Goal: Task Accomplishment & Management: Use online tool/utility

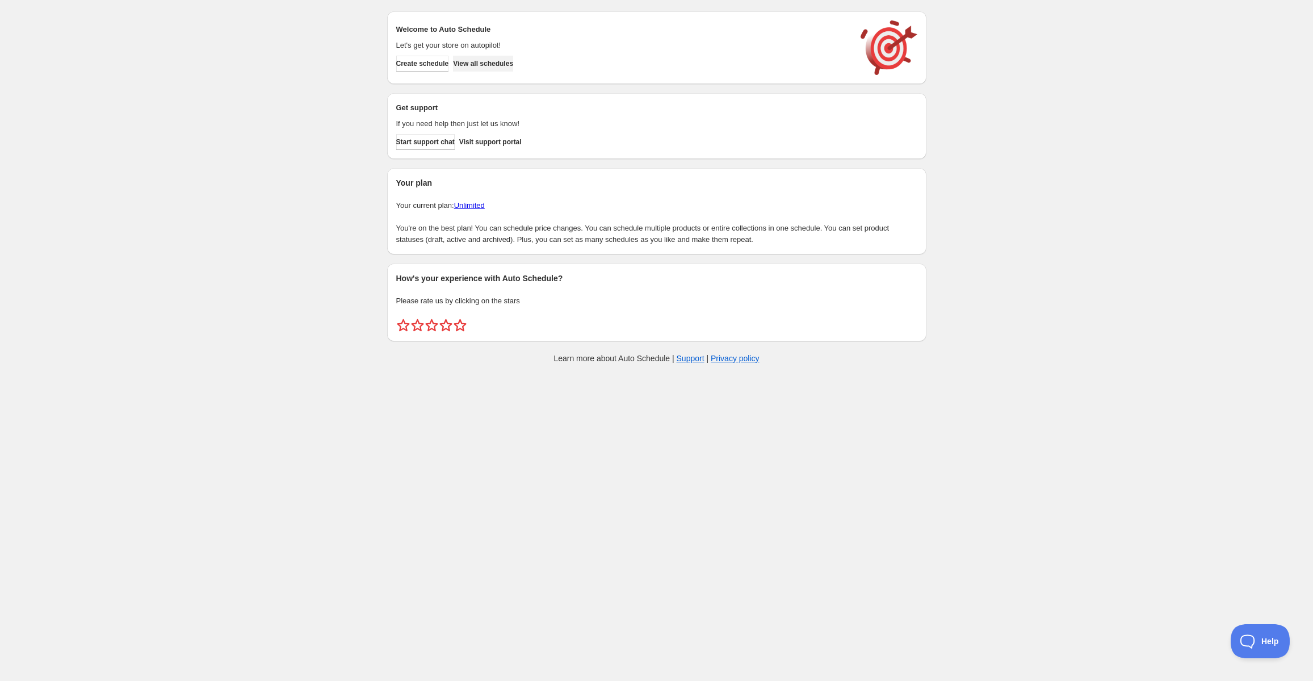
click at [507, 67] on span "View all schedules" at bounding box center [483, 63] width 60 height 9
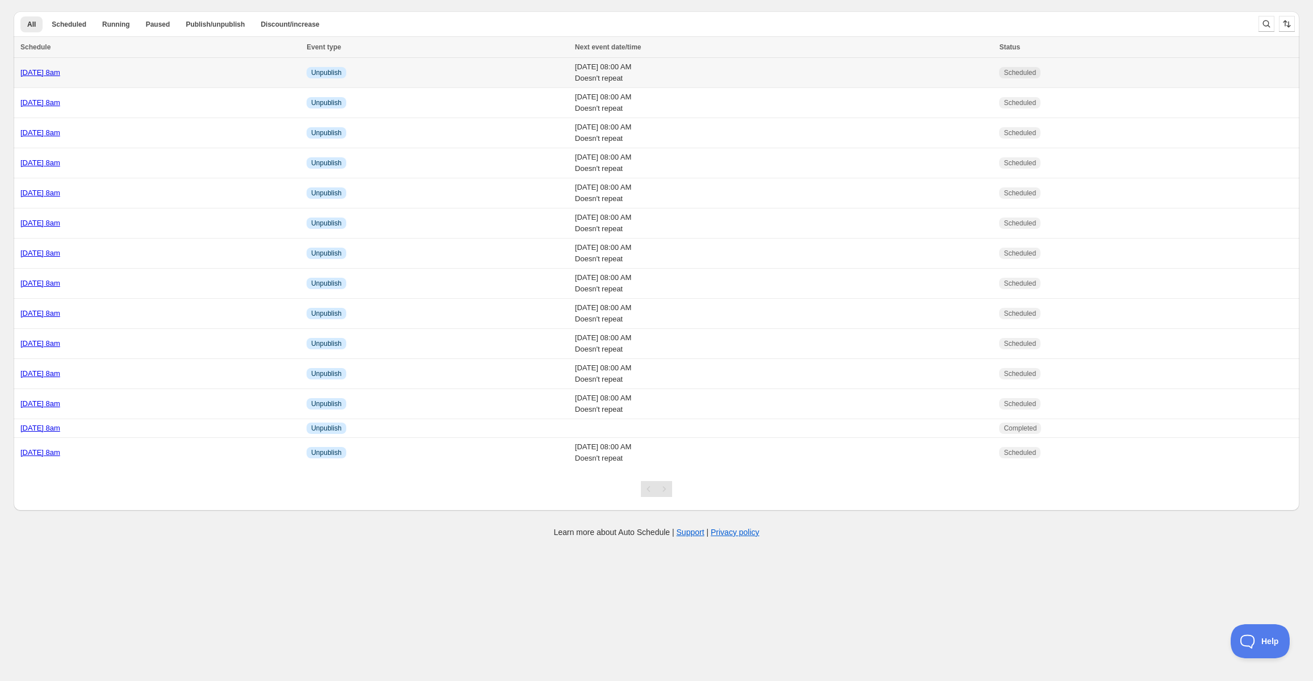
click at [215, 70] on div "Tuesday 2nd September @ 8am" at bounding box center [159, 72] width 279 height 11
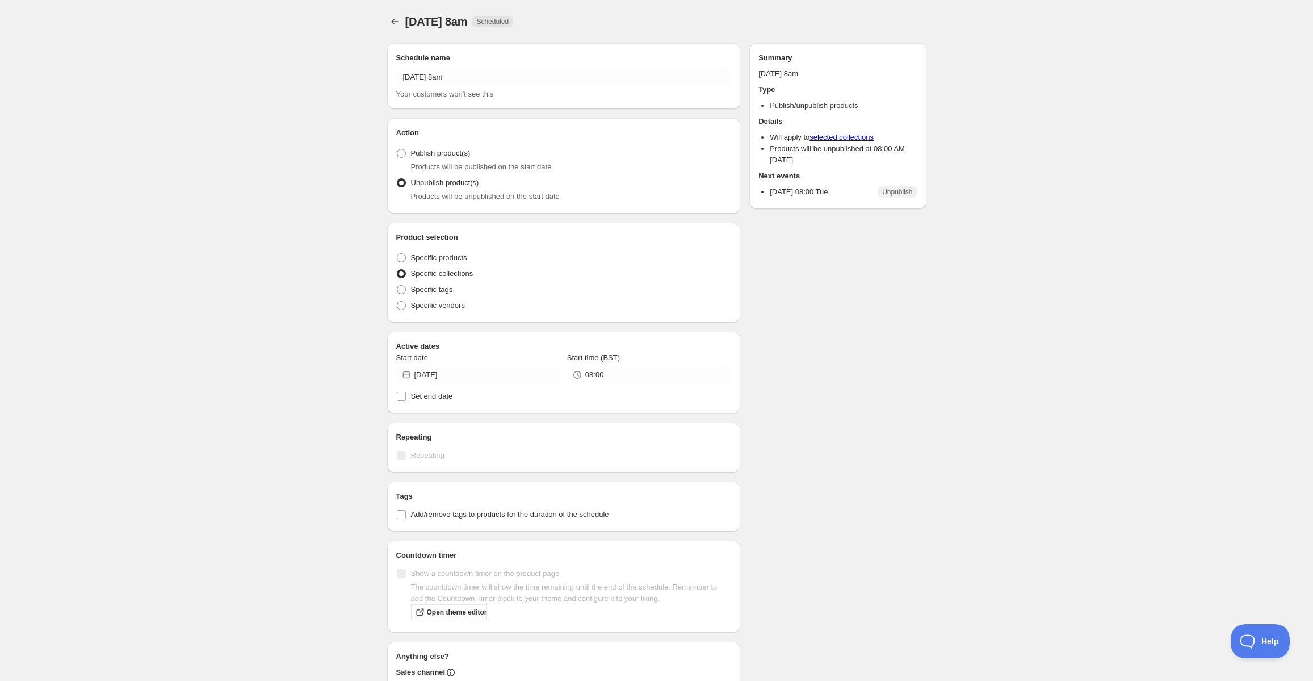
radio input "true"
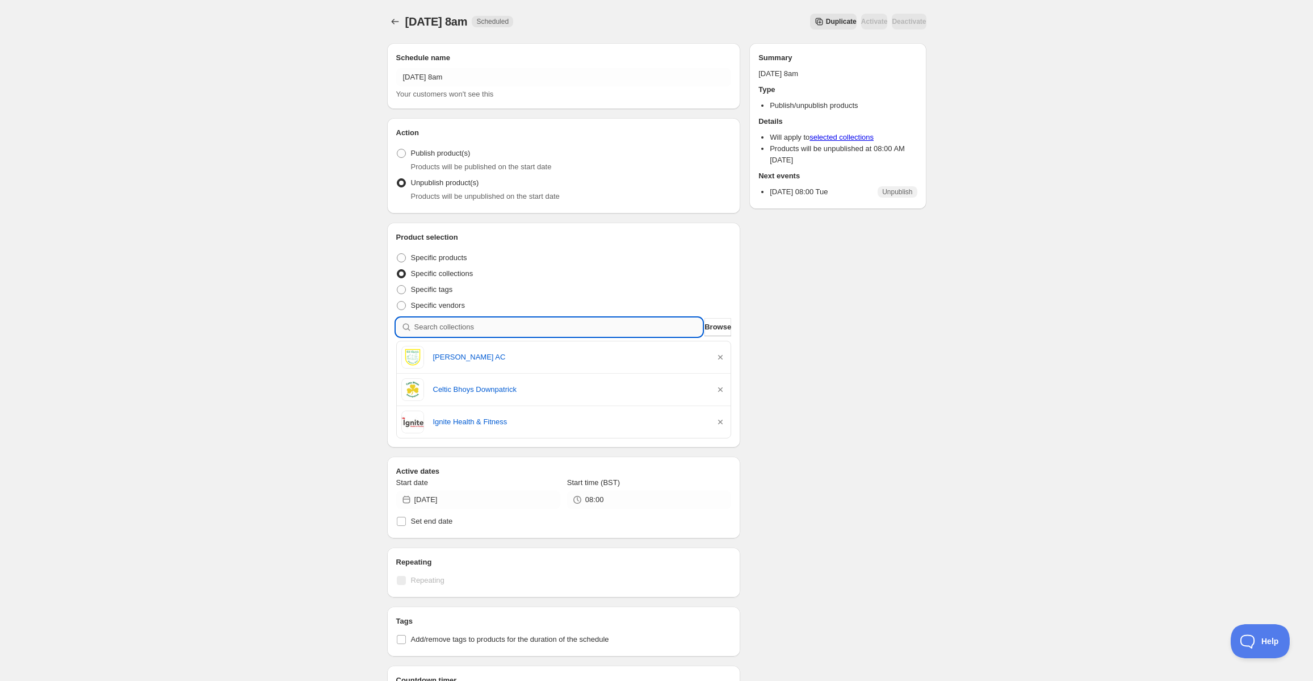
click at [521, 331] on input "search" at bounding box center [558, 327] width 288 height 18
paste input "Ballydesmond Handball Club"
type input "Ballydesmond Handball Club"
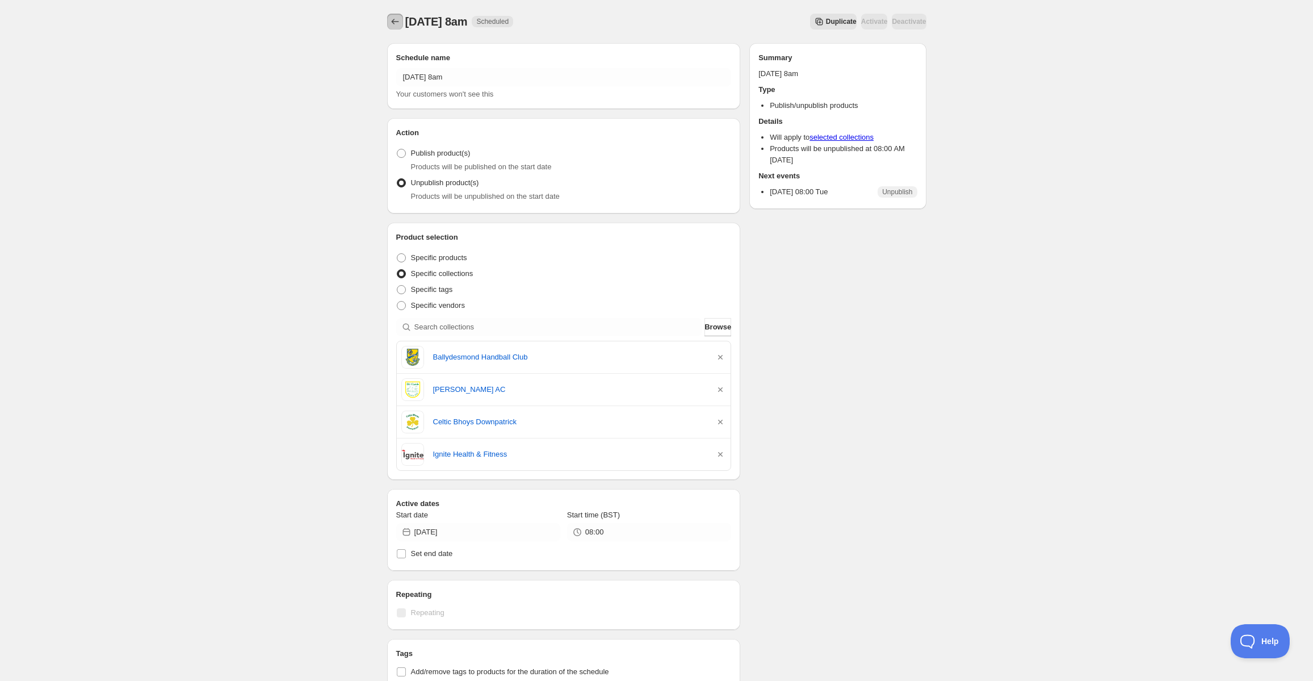
click at [399, 19] on icon "Schedules" at bounding box center [394, 21] width 11 height 11
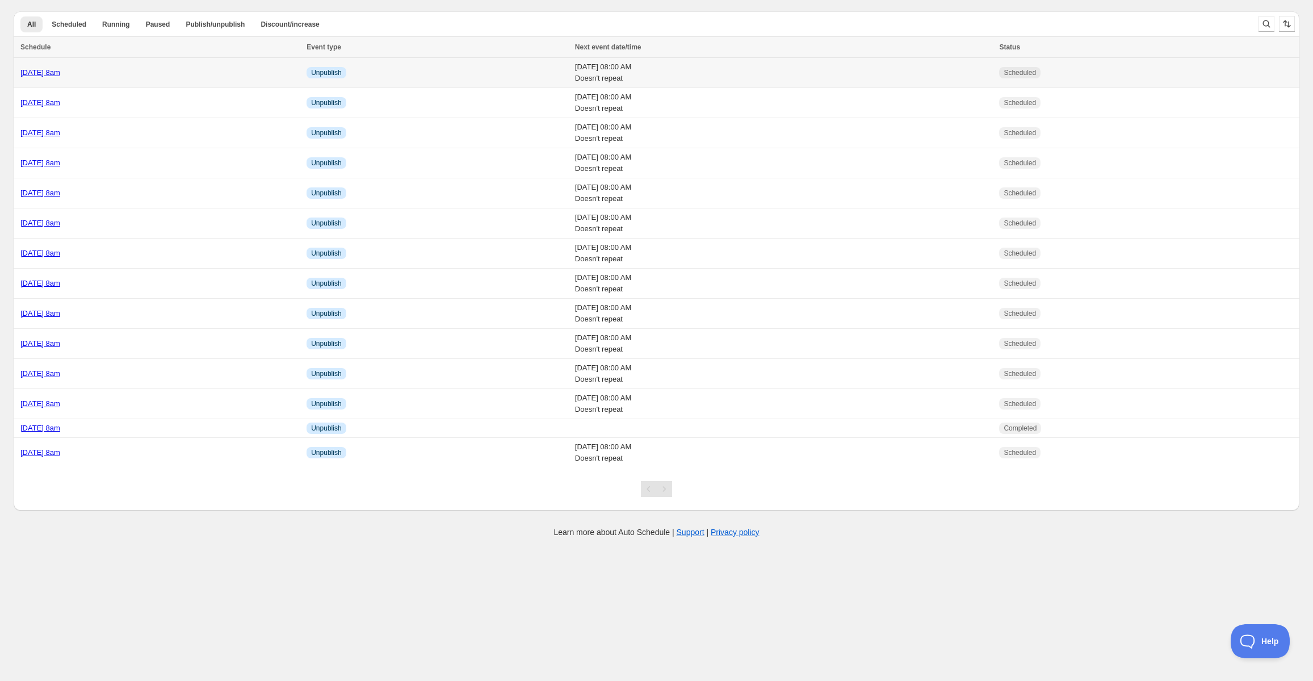
click at [156, 66] on td "Tuesday 2nd September @ 8am" at bounding box center [158, 73] width 289 height 30
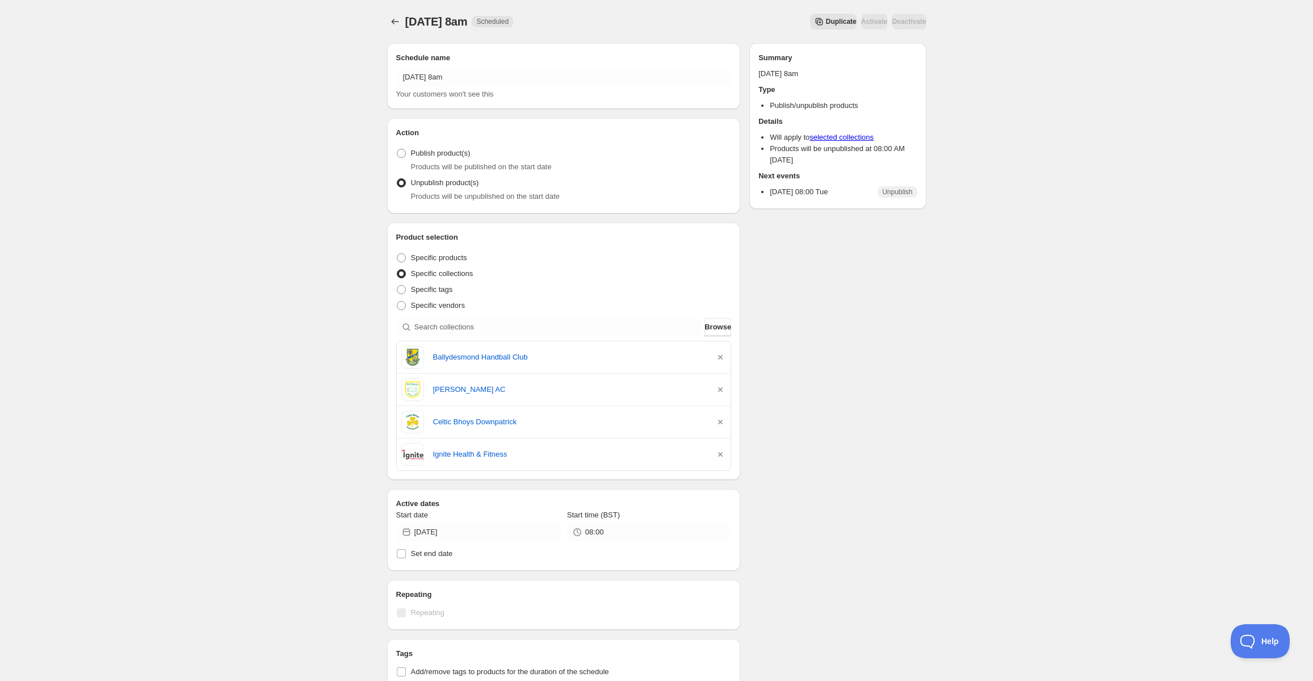
click at [825, 19] on button "Duplicate" at bounding box center [833, 22] width 47 height 16
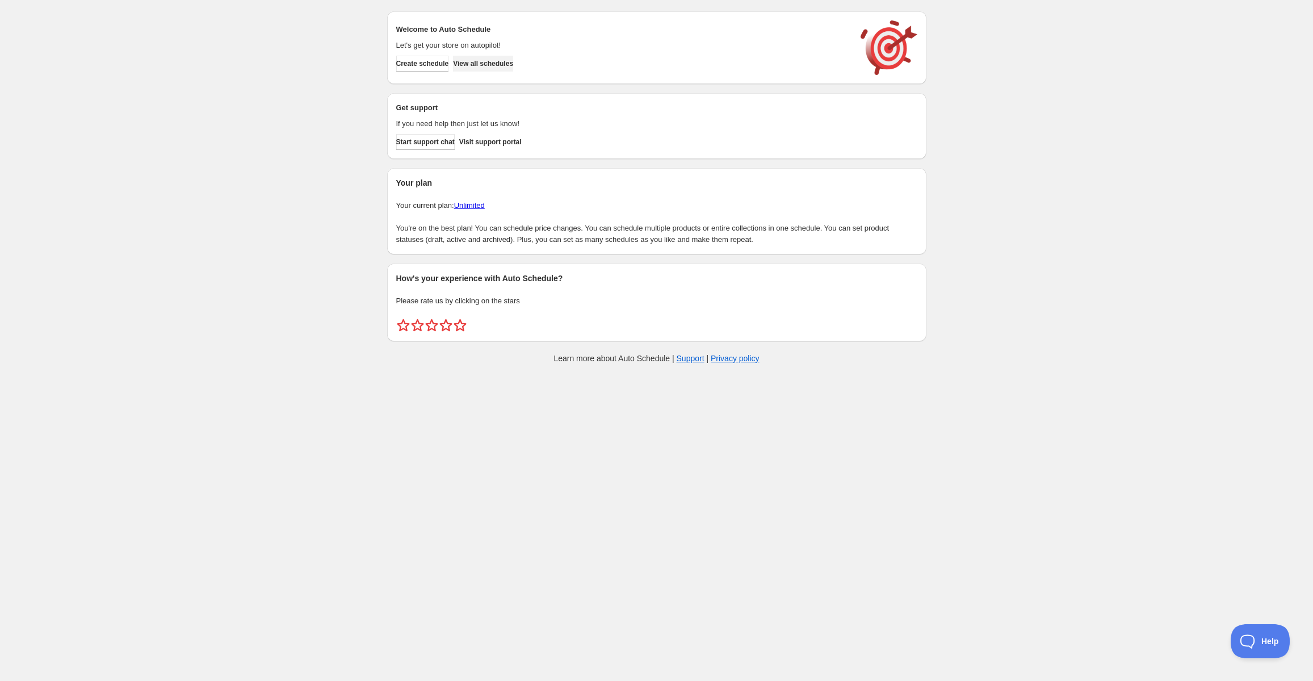
click at [513, 68] on button "View all schedules" at bounding box center [483, 64] width 60 height 16
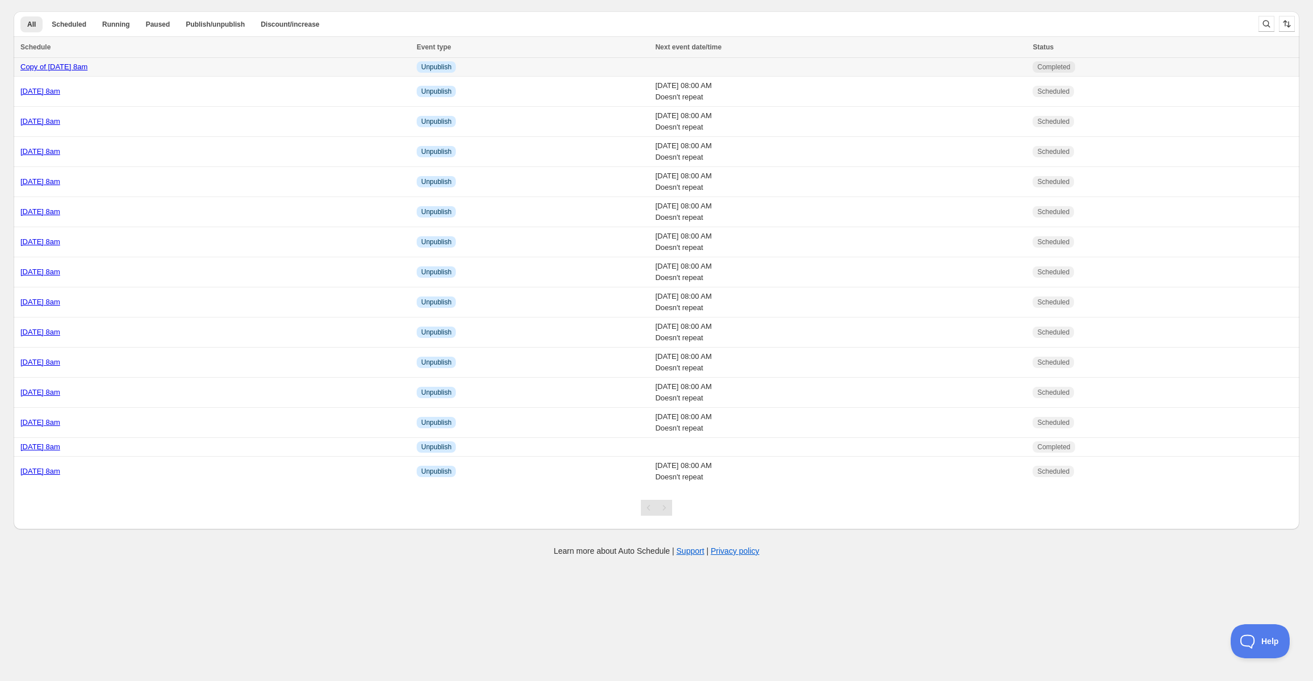
click at [213, 68] on div "Copy of Tuesday 2nd September @ 8am" at bounding box center [214, 66] width 389 height 11
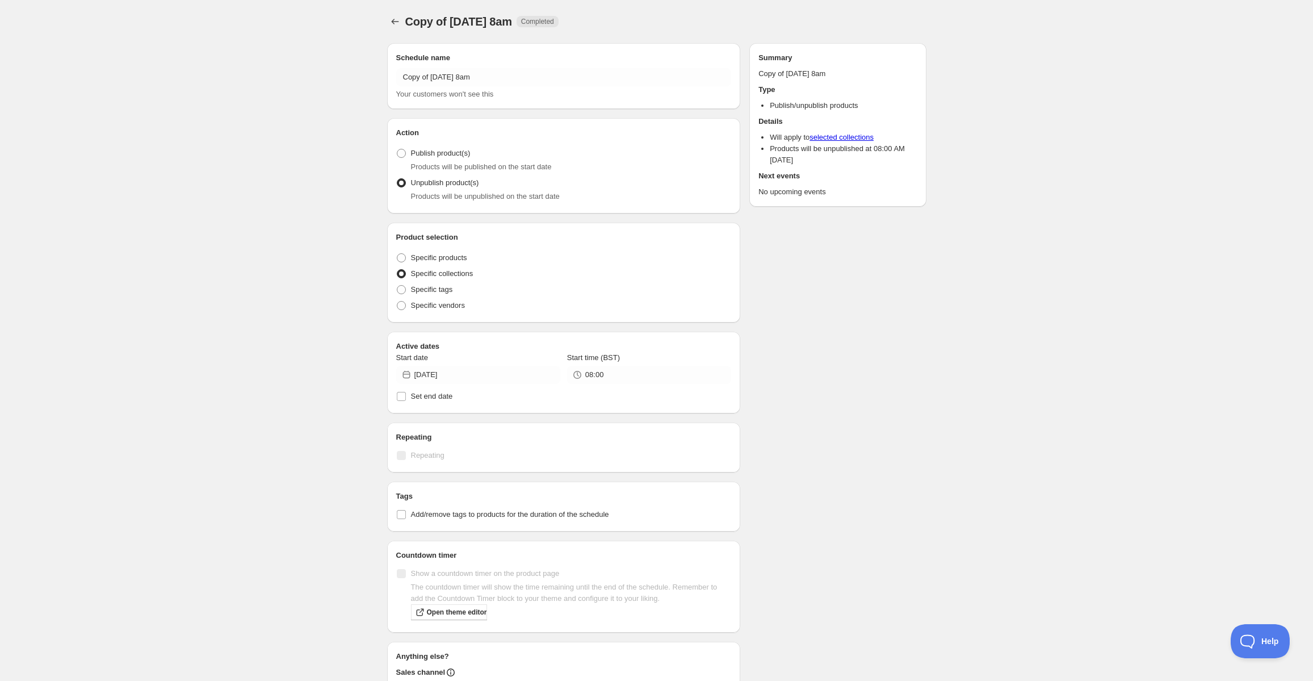
radio input "true"
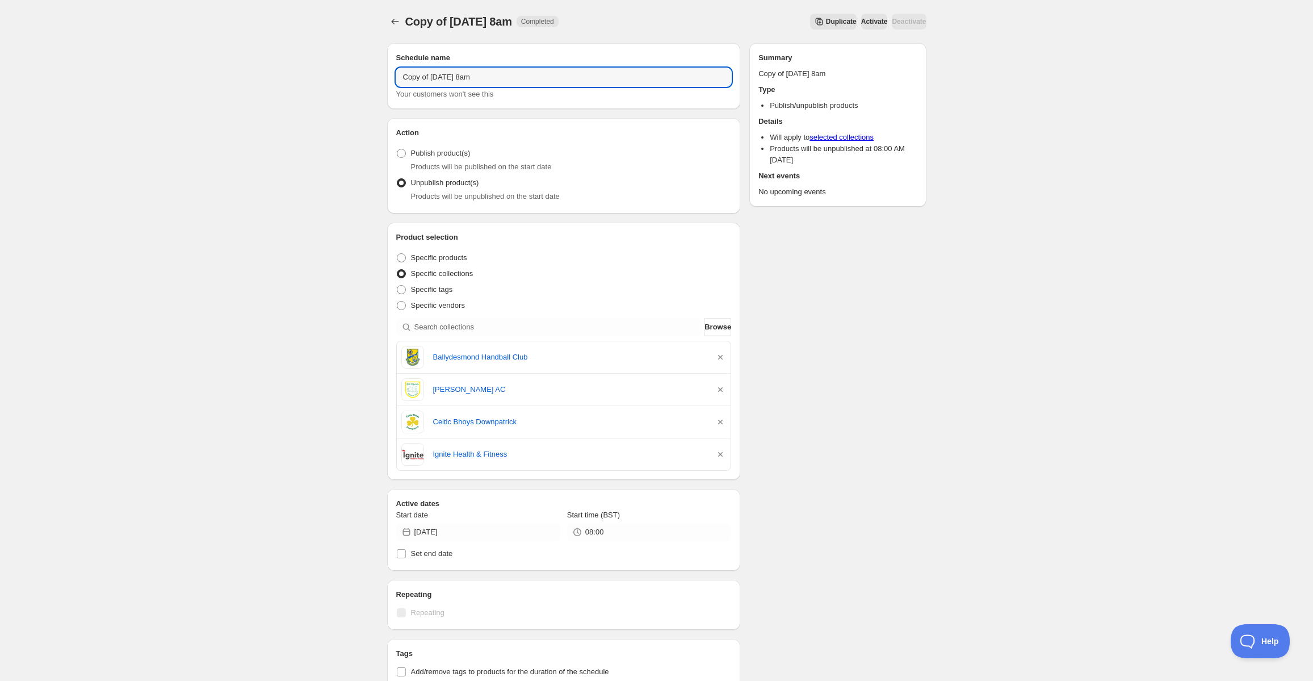
drag, startPoint x: 434, startPoint y: 77, endPoint x: 366, endPoint y: 75, distance: 68.1
click at [366, 75] on div "Copy of Tuesday 2nd September @ 8am. This page is ready Copy of Tuesday 2nd Sep…" at bounding box center [656, 484] width 1313 height 968
click at [438, 76] on input "Tuesday 2nd September @ 8am" at bounding box center [563, 77] width 335 height 18
type input "Tuesday 9th September @ 8am"
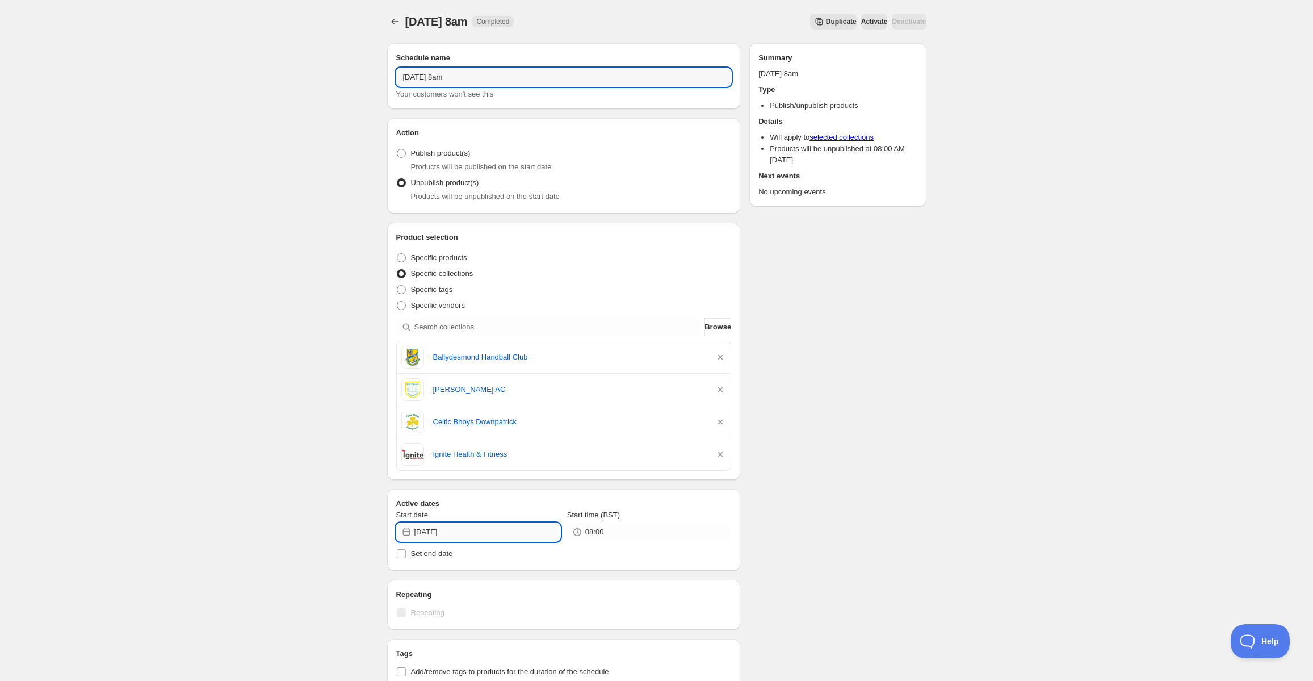
click at [492, 530] on input "2025-09-02" at bounding box center [487, 532] width 146 height 18
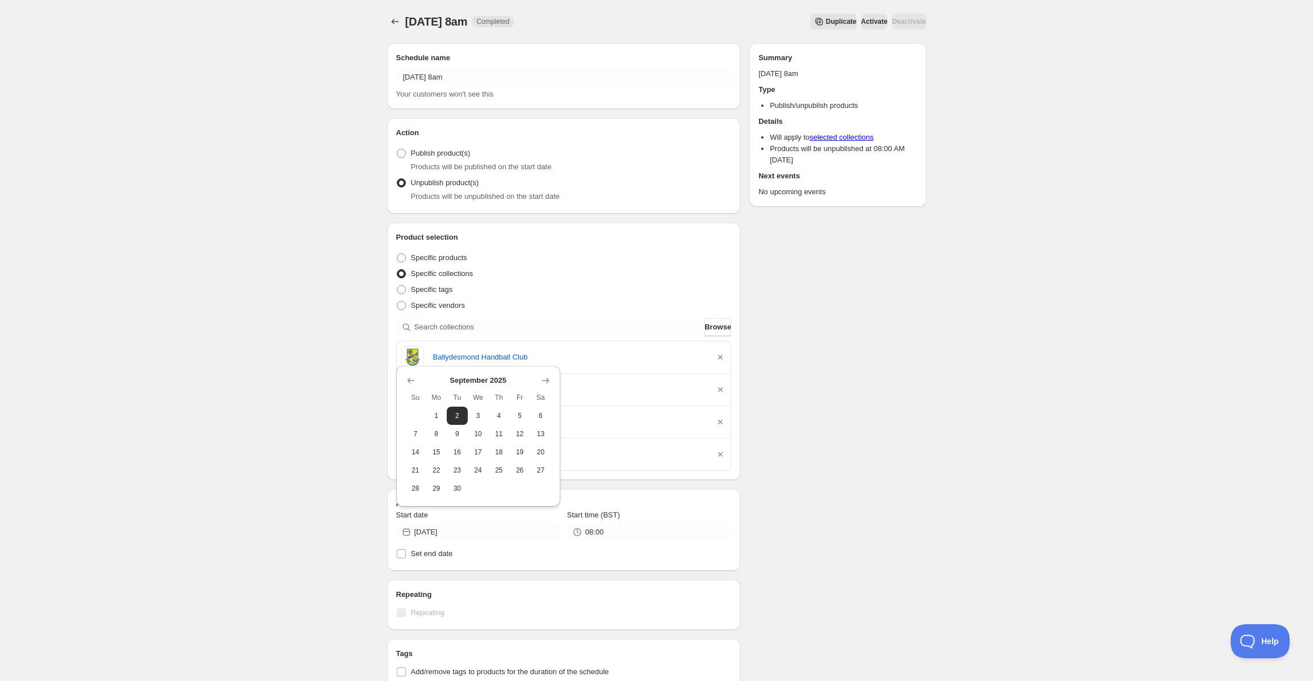
drag, startPoint x: 463, startPoint y: 436, endPoint x: 473, endPoint y: 436, distance: 9.6
click at [463, 436] on button "9" at bounding box center [457, 434] width 21 height 18
type input "2025-09-09"
click at [840, 490] on div "Schedule name Tuesday 9th September @ 8am Your customers won't see this Action …" at bounding box center [652, 489] width 548 height 911
click at [723, 356] on icon "button" at bounding box center [720, 356] width 11 height 11
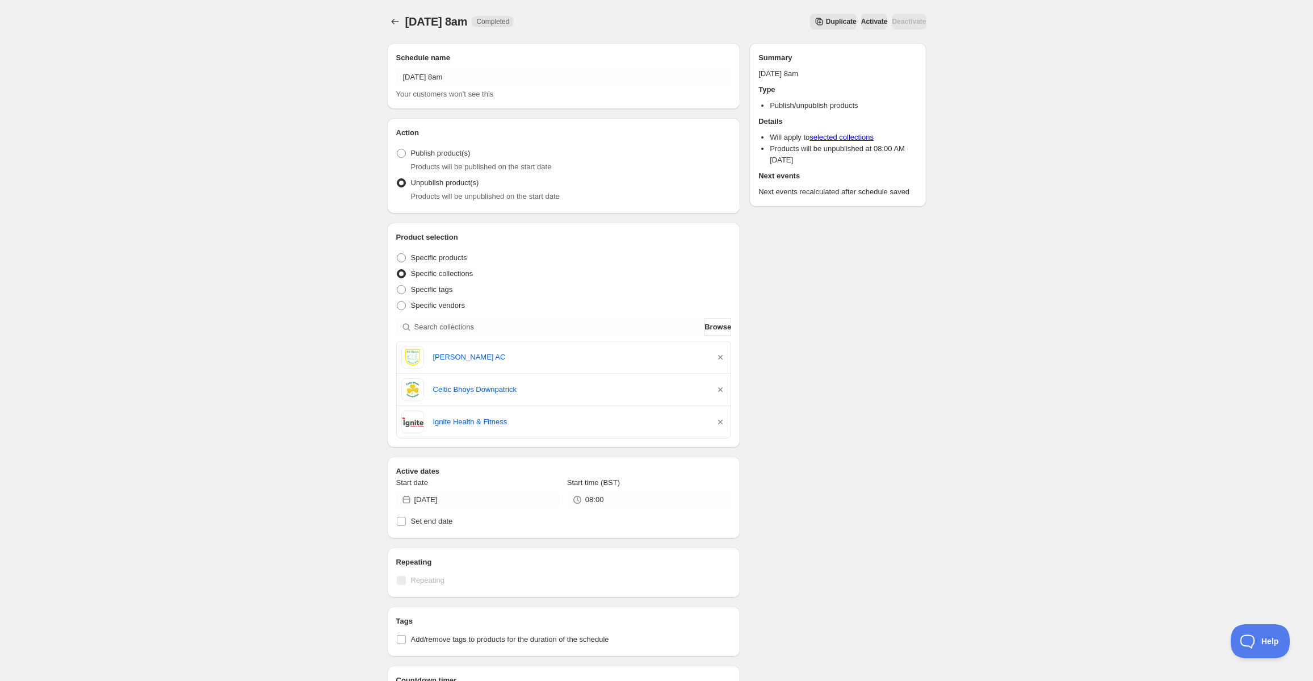
click at [723, 356] on icon "button" at bounding box center [720, 356] width 11 height 11
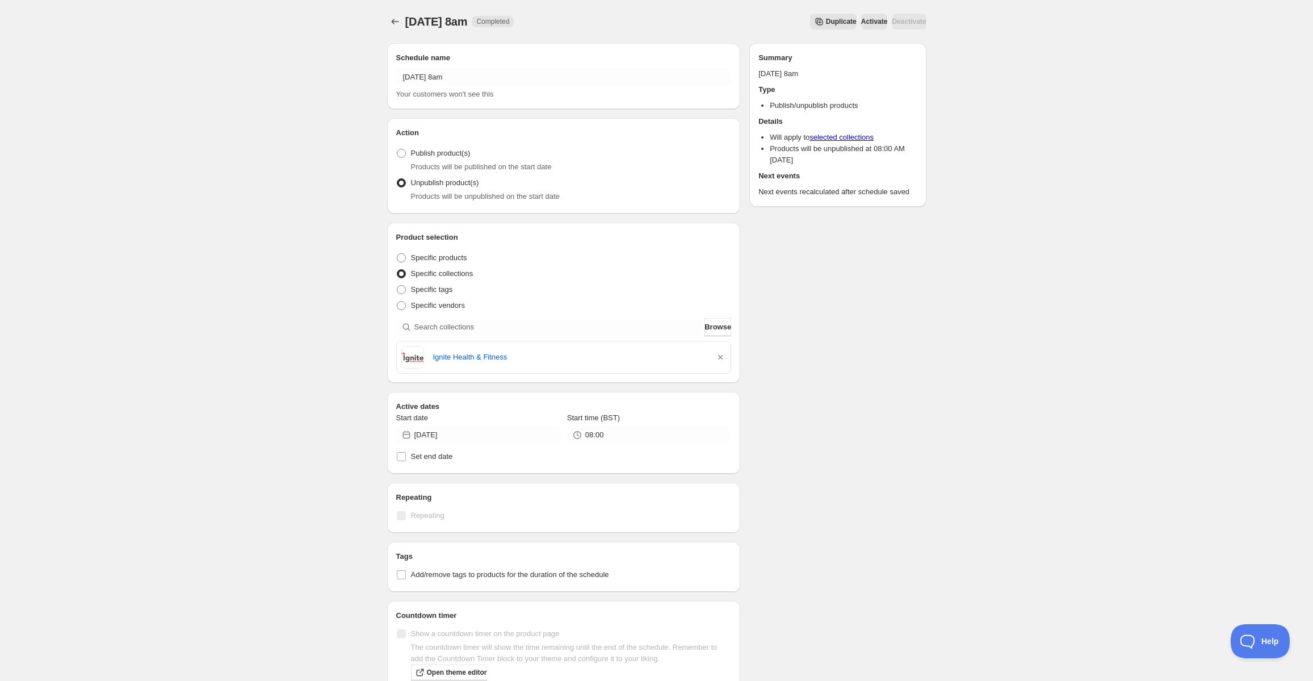
click at [723, 356] on icon "button" at bounding box center [720, 356] width 11 height 11
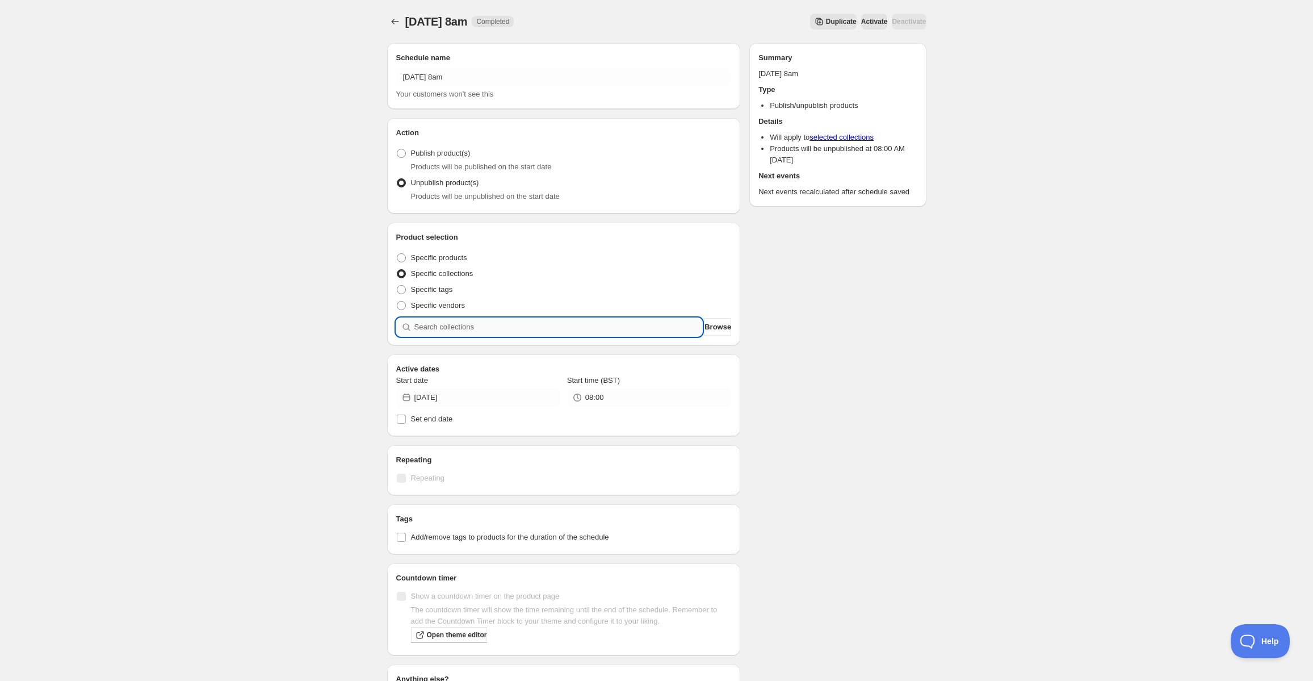
click at [649, 324] on input "search" at bounding box center [558, 327] width 288 height 18
paste input "Tombrack United AFC"
type input "Tombrack United AFC"
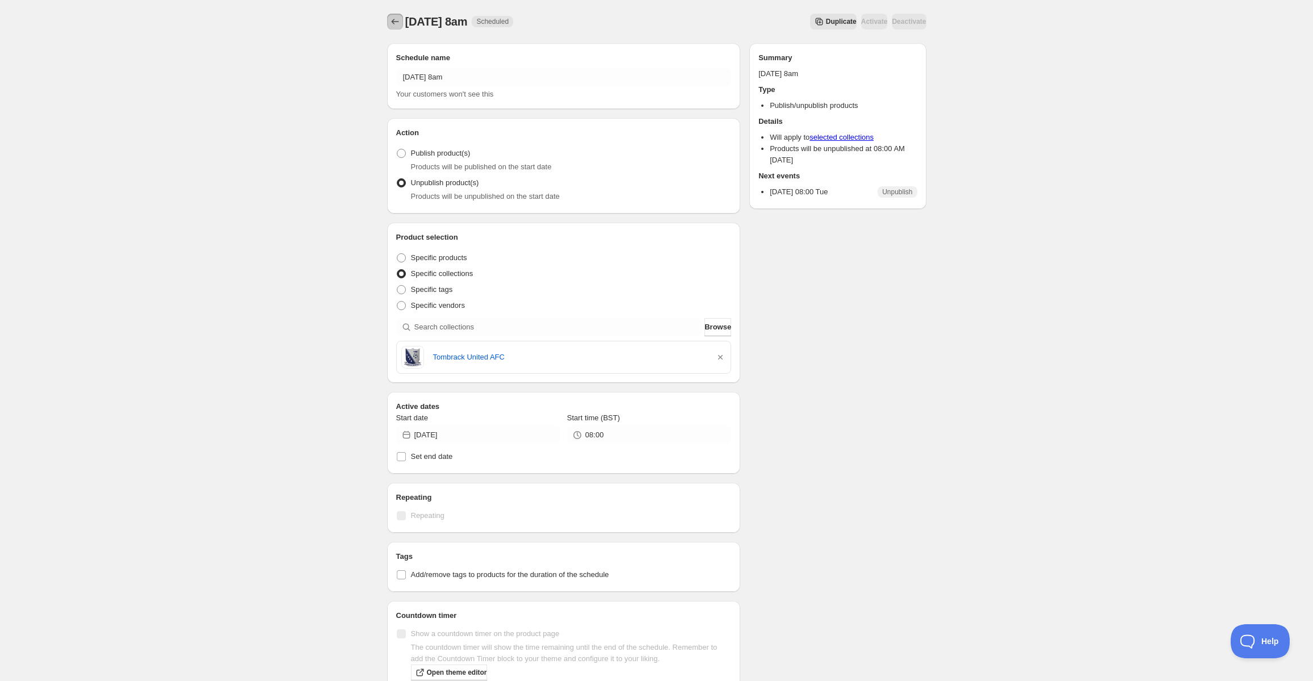
click at [393, 25] on icon "Schedules" at bounding box center [394, 21] width 11 height 11
